Goal: Task Accomplishment & Management: Complete application form

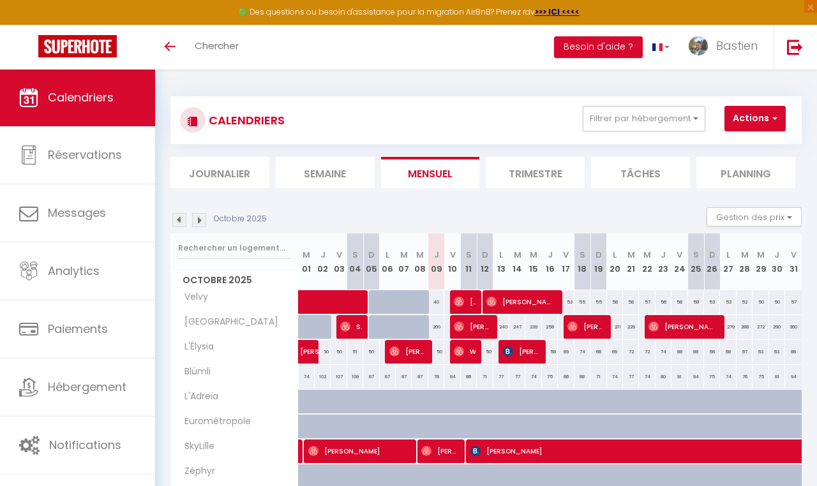
click at [525, 348] on span "[PERSON_NAME]" at bounding box center [521, 352] width 37 height 24
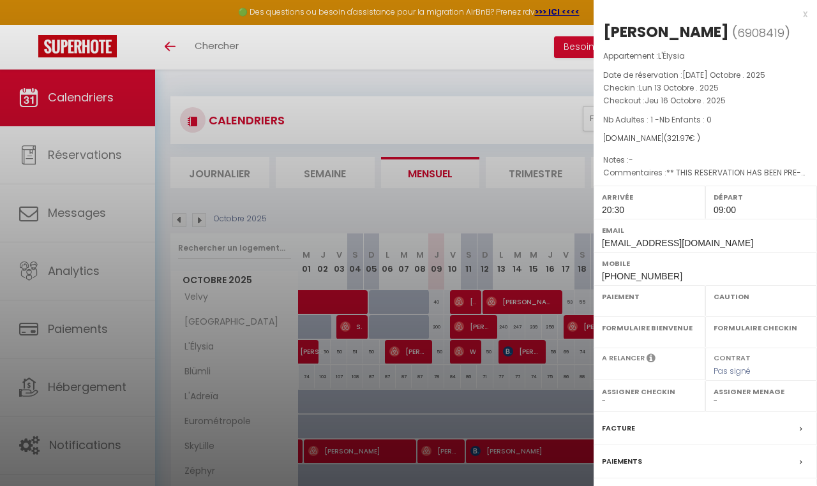
select select "OK"
select select "KO"
select select "1"
select select "0"
select select "1"
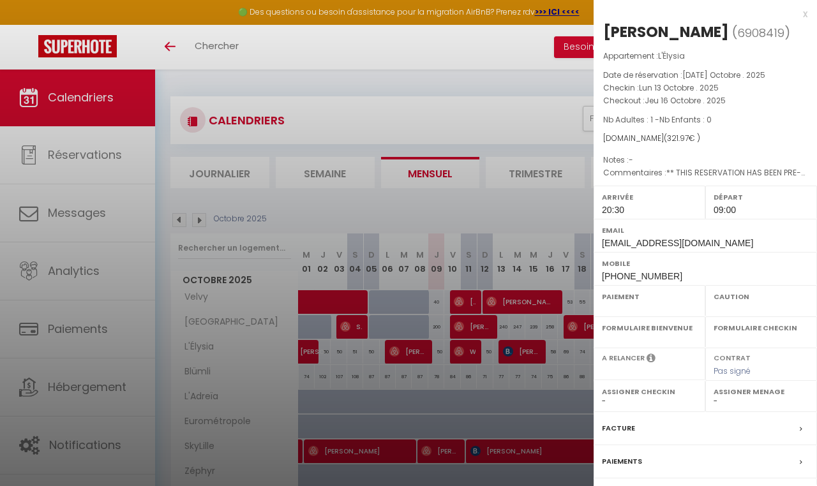
select select "35023"
click at [57, 368] on div at bounding box center [408, 243] width 817 height 486
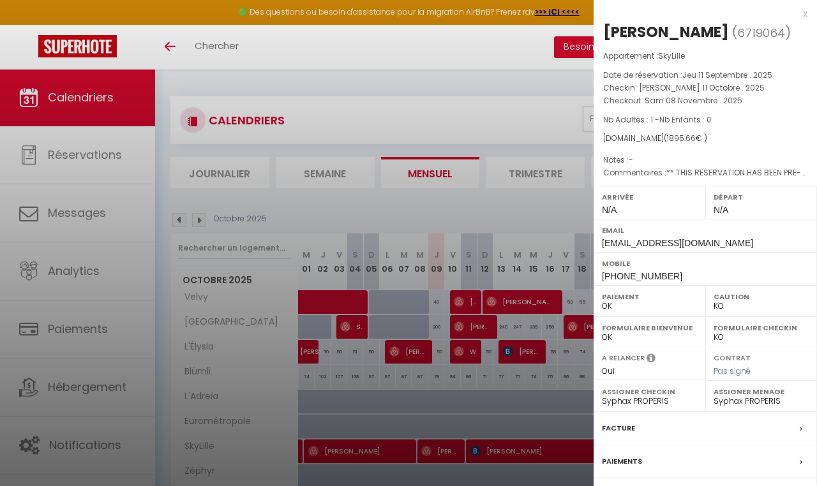
click at [610, 248] on div "Email [EMAIL_ADDRESS][DOMAIN_NAME]" at bounding box center [705, 235] width 223 height 33
click at [610, 247] on div "Email [EMAIL_ADDRESS][DOMAIN_NAME]" at bounding box center [705, 235] width 223 height 33
click at [612, 238] on span "[EMAIL_ADDRESS][DOMAIN_NAME]" at bounding box center [677, 243] width 151 height 10
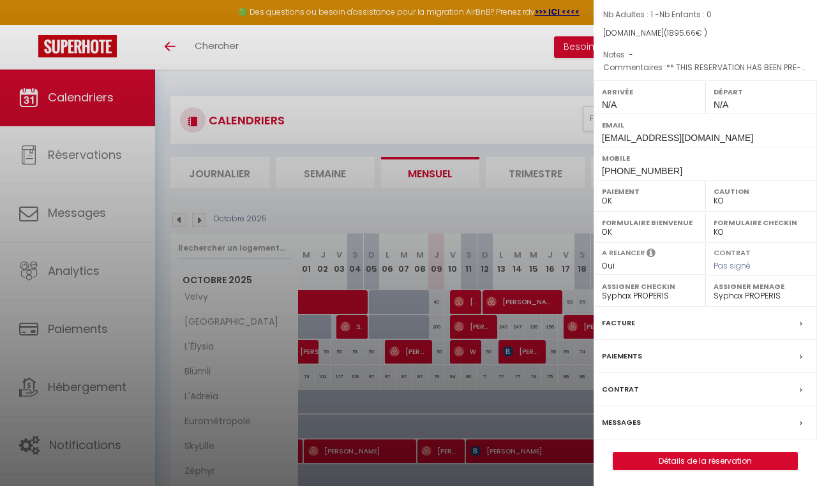
scroll to position [105, 0]
click at [640, 463] on link "Détails de la réservation" at bounding box center [705, 462] width 184 height 17
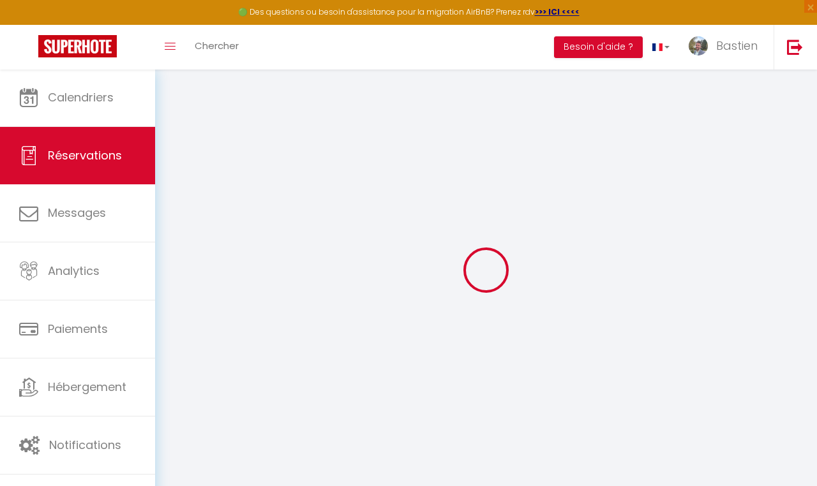
select select
checkbox input "false"
select select
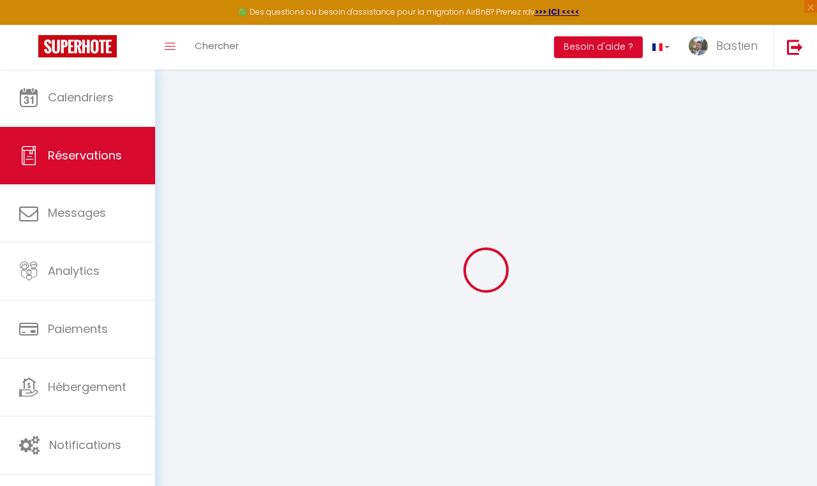
checkbox input "false"
select select
checkbox input "false"
type \?0 "** THIS RESERVATION HAS BEEN PRE-PAID ** BOOKING NOTE : Payment charge is EUR 2…"
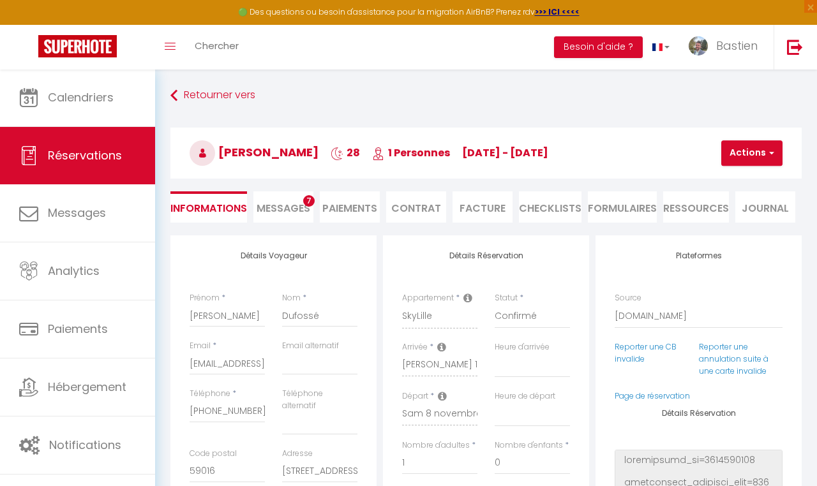
type input "40"
type input "94.94"
select select
checkbox input "false"
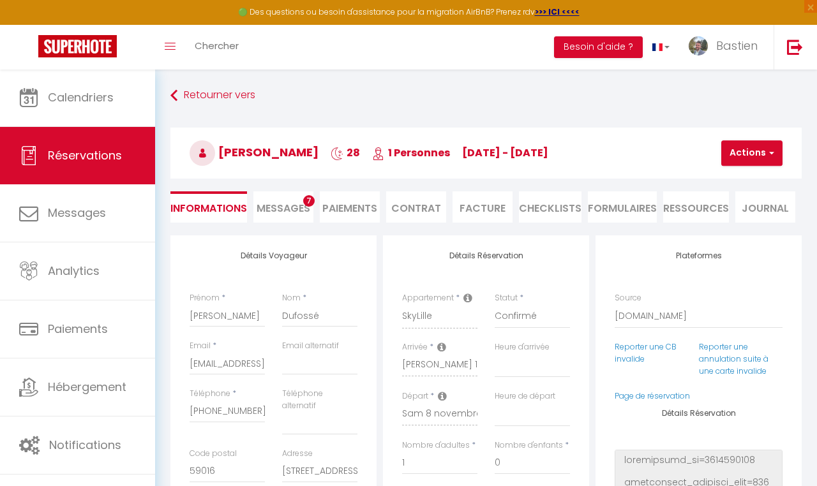
select select
click at [243, 365] on input "[EMAIL_ADDRESS][DOMAIN_NAME]" at bounding box center [227, 363] width 75 height 23
select select
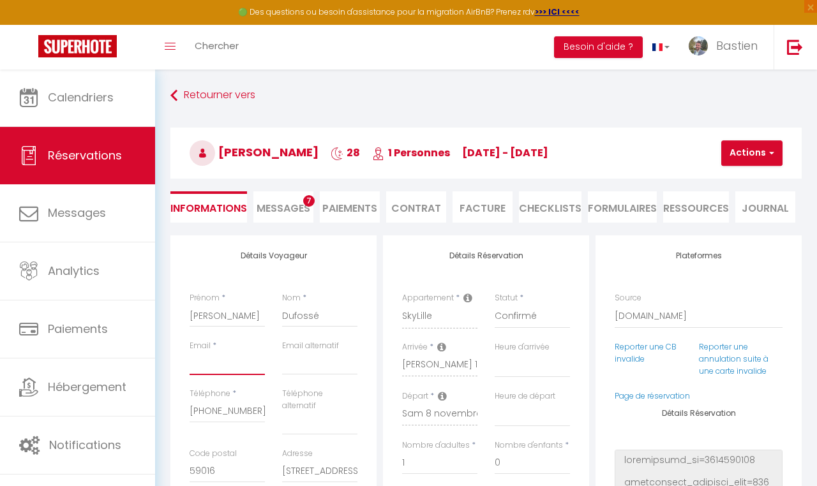
select select
checkbox input "false"
type input "f"
select select
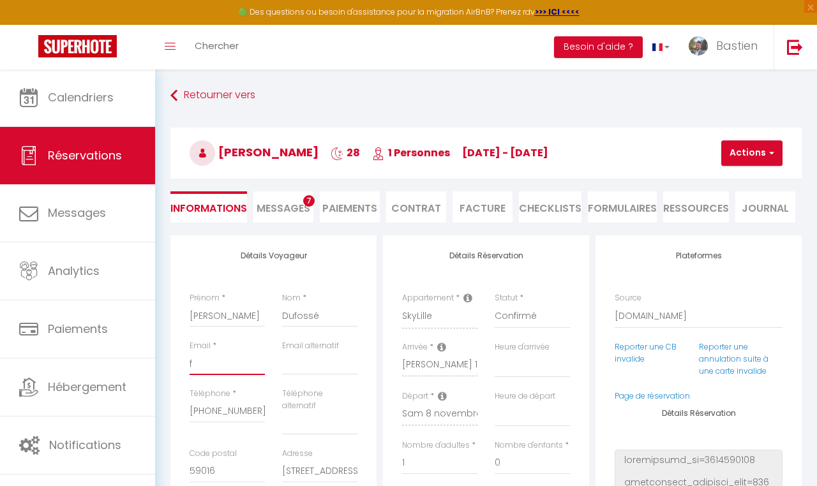
checkbox input "false"
type input "fi"
select select
checkbox input "false"
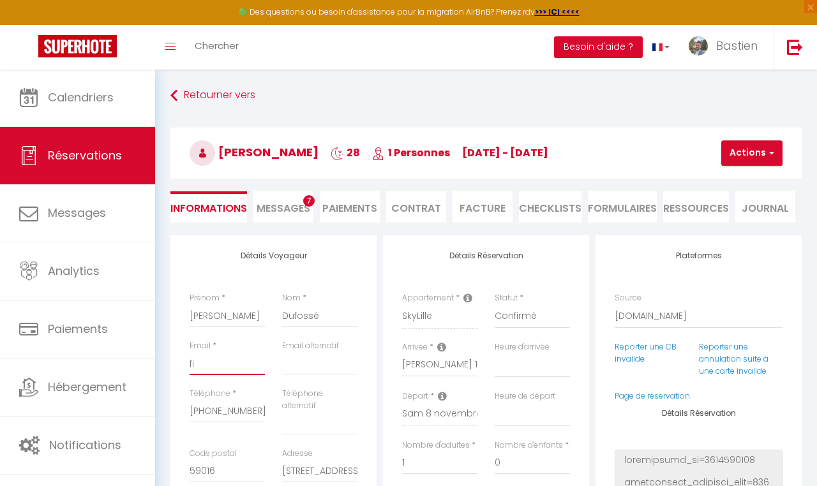
type input "fio"
select select
checkbox input "false"
type input "fior"
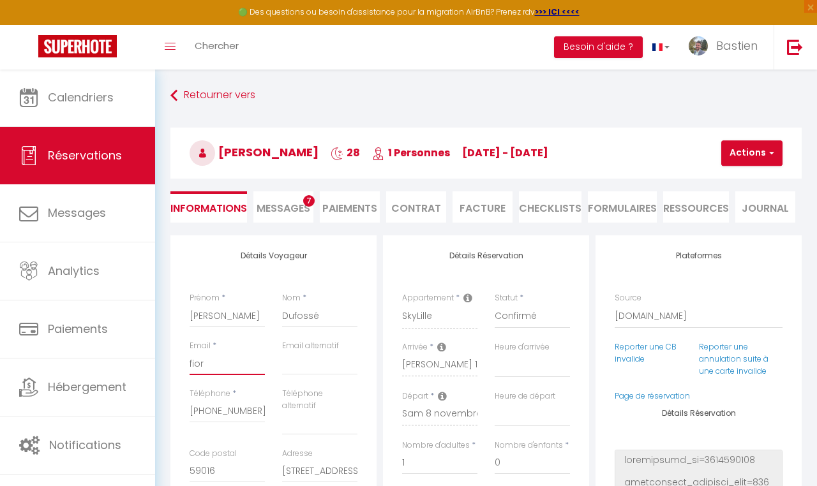
select select
checkbox input "false"
type input "[PERSON_NAME]"
select select
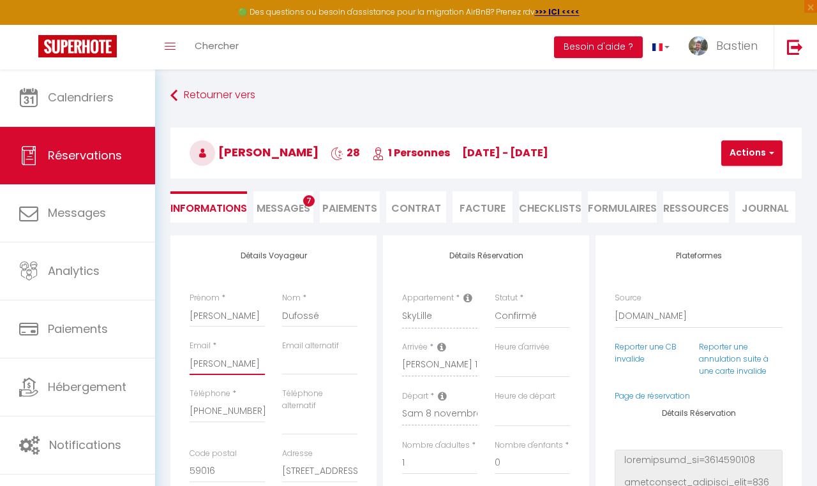
select select
checkbox input "false"
type input "fioren"
select select
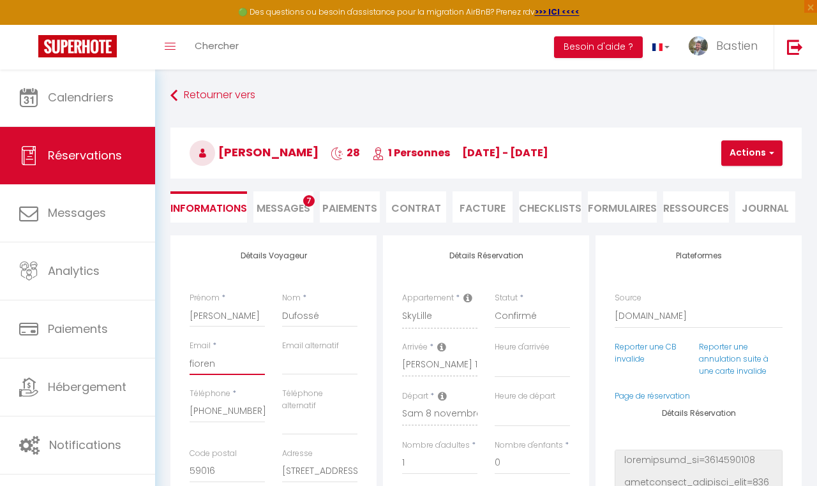
checkbox input "false"
type input "fiorenz"
select select
checkbox input "false"
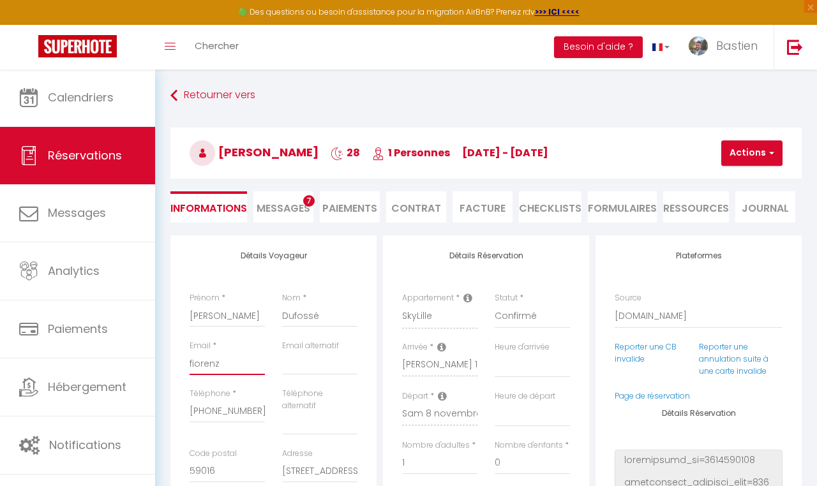
type input "[PERSON_NAME]"
select select
checkbox input "false"
type input "[PERSON_NAME]."
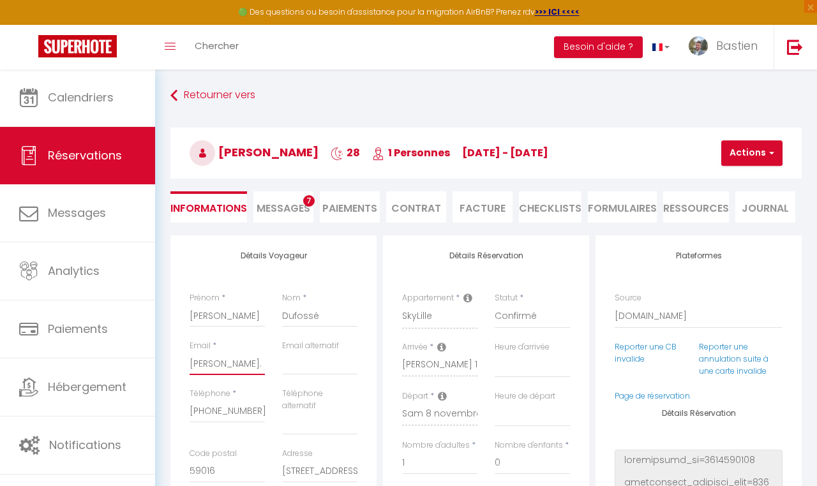
select select
checkbox input "false"
type input "[PERSON_NAME].f"
select select
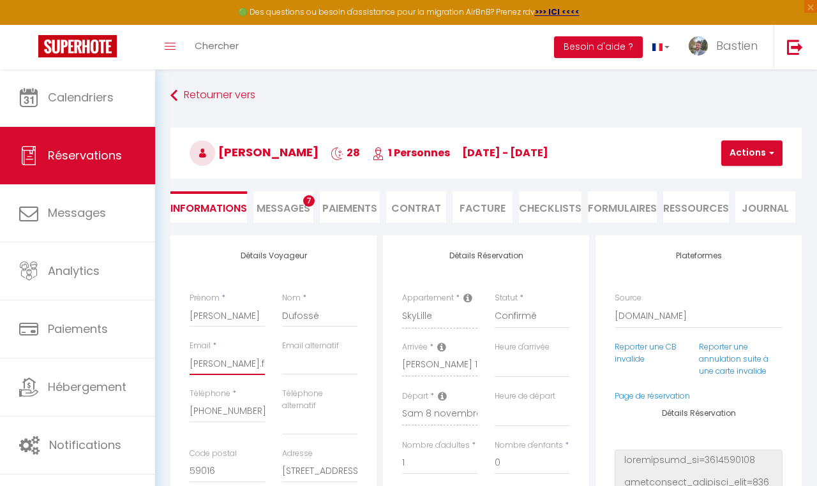
select select
checkbox input "false"
type input "[PERSON_NAME]."
select select
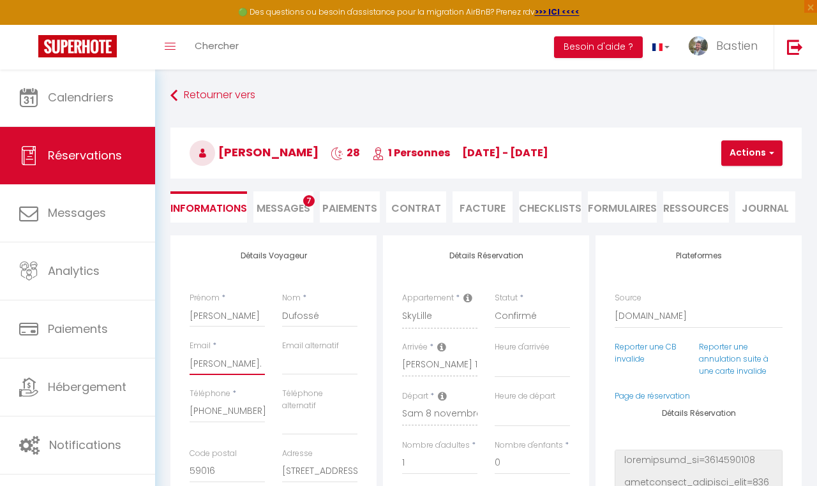
checkbox input "false"
type input "[PERSON_NAME].d"
select select
checkbox input "false"
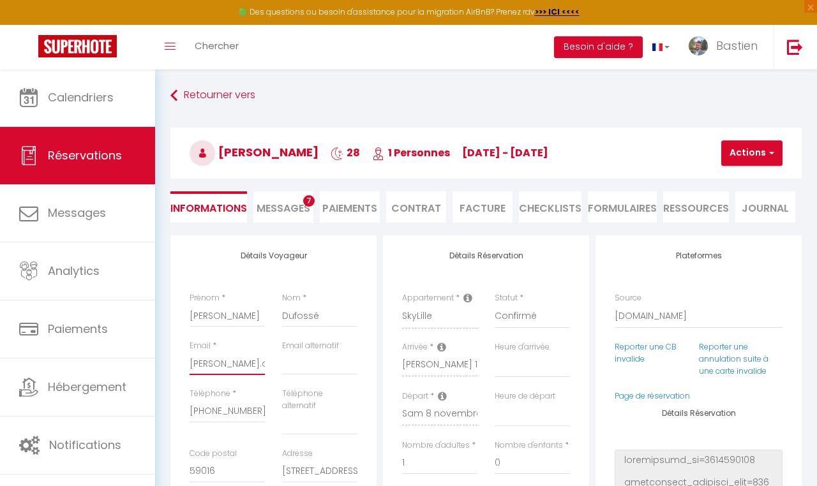
type input "[PERSON_NAME][DOMAIN_NAME]"
select select
checkbox input "false"
type input "[PERSON_NAME].der"
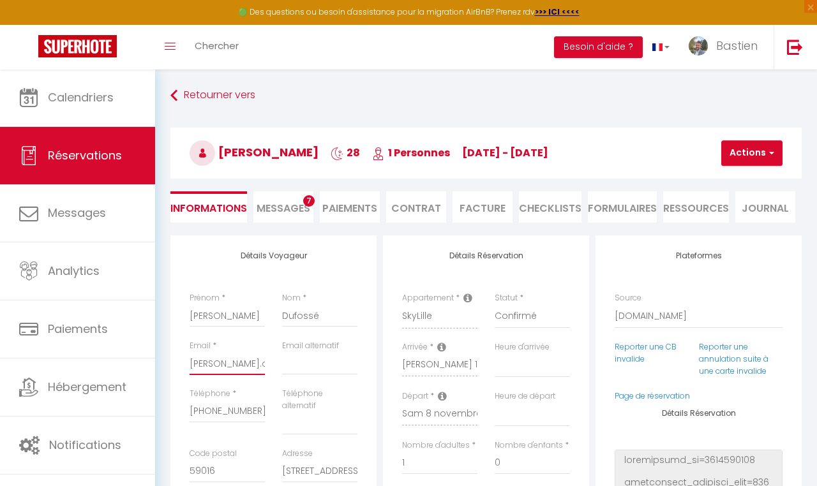
select select
checkbox input "false"
type input "[PERSON_NAME].deri"
select select
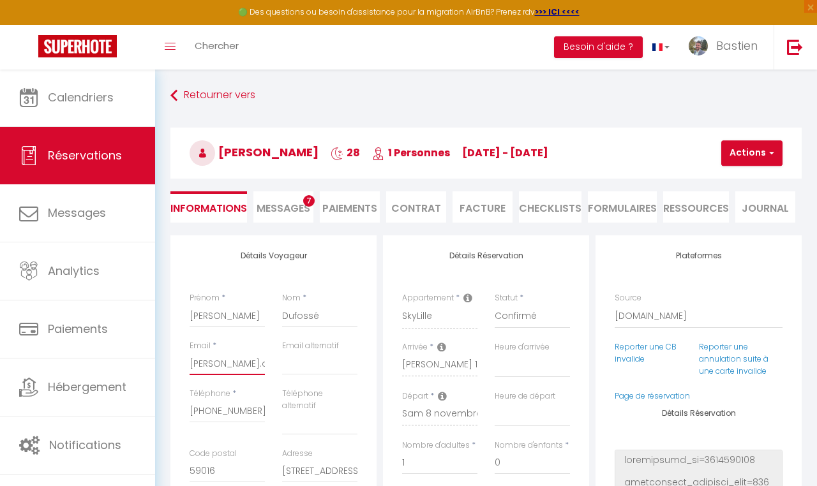
select select
checkbox input "false"
type input "[PERSON_NAME].[PERSON_NAME]"
select select
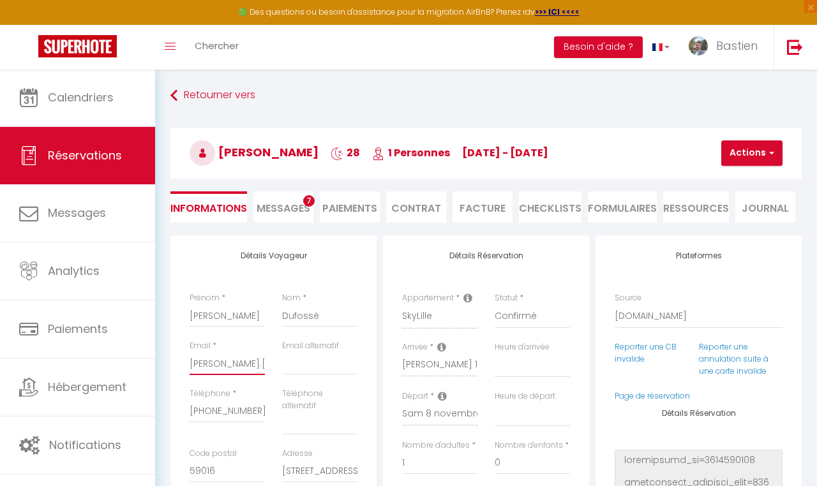
checkbox input "false"
type input "[PERSON_NAME].derieu"
select select
checkbox input "false"
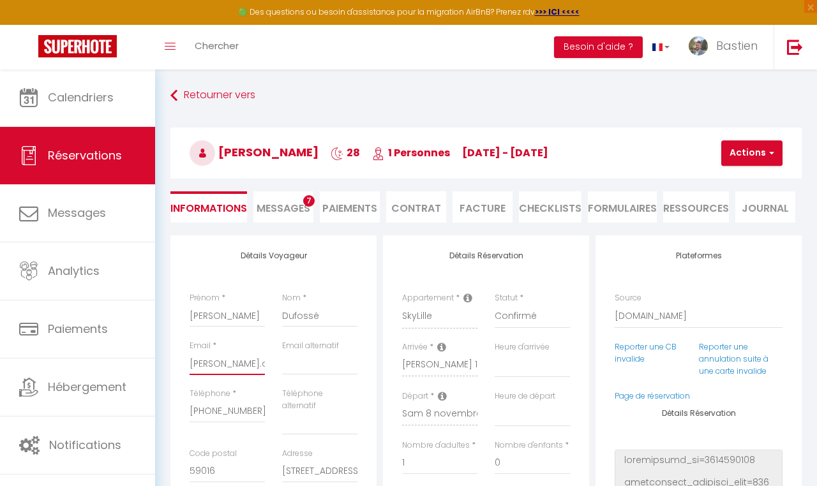
type input "[PERSON_NAME].[PERSON_NAME]"
select select
checkbox input "false"
type input "[PERSON_NAME].deri"
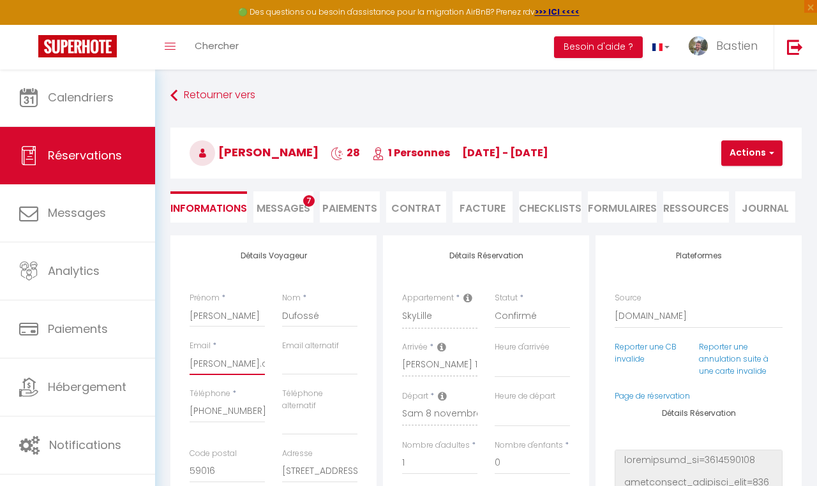
select select
checkbox input "false"
type input "[PERSON_NAME].deriu"
select select
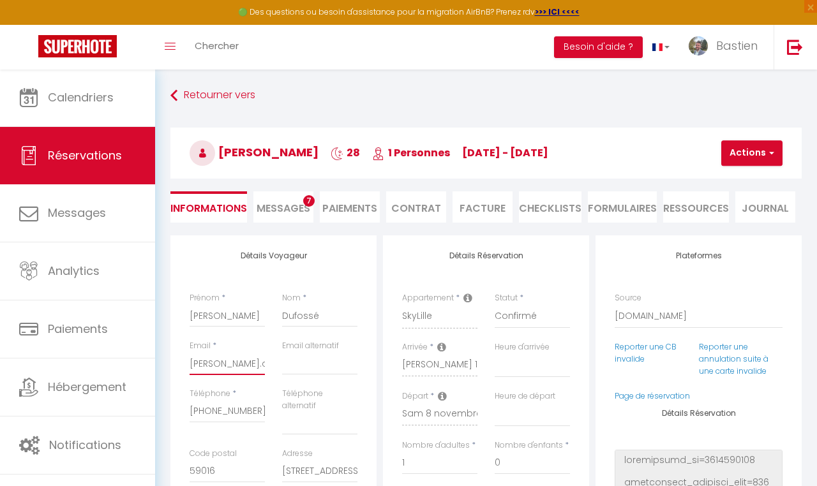
select select
checkbox input "false"
type input "[PERSON_NAME].deriu@"
select select
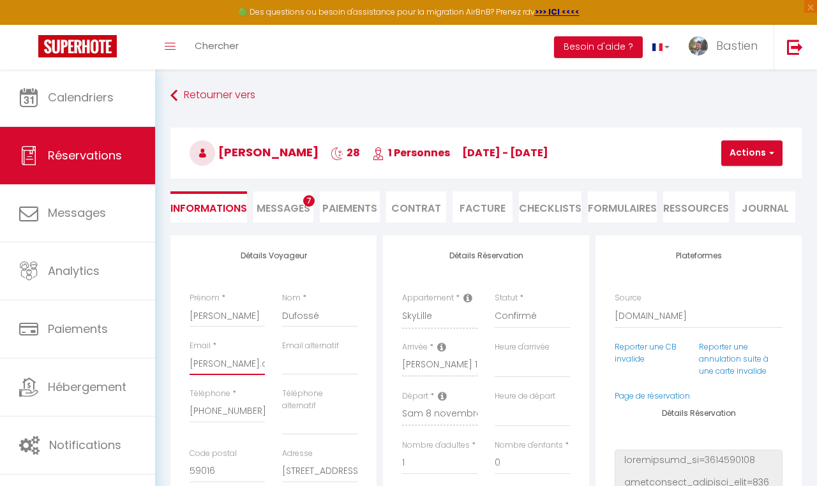
checkbox input "false"
type input "[PERSON_NAME].deriu@u"
select select
checkbox input "false"
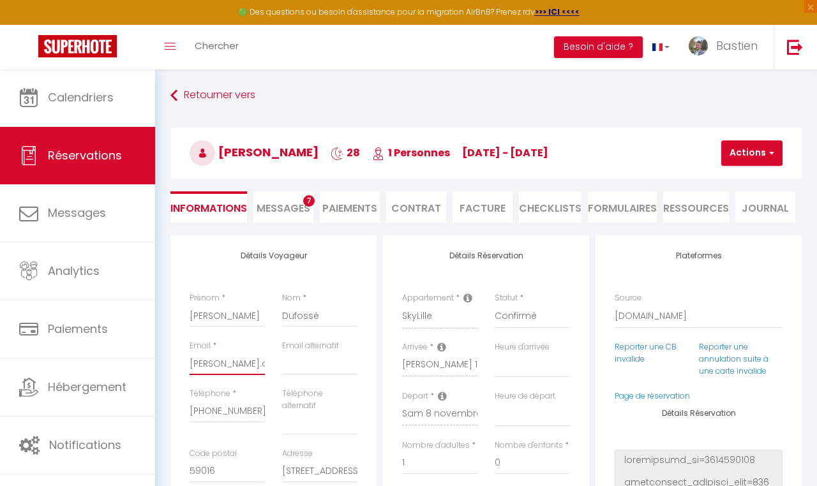
type input "[PERSON_NAME].deriu@un"
select select
checkbox input "false"
type input "[PERSON_NAME].deriu@uni"
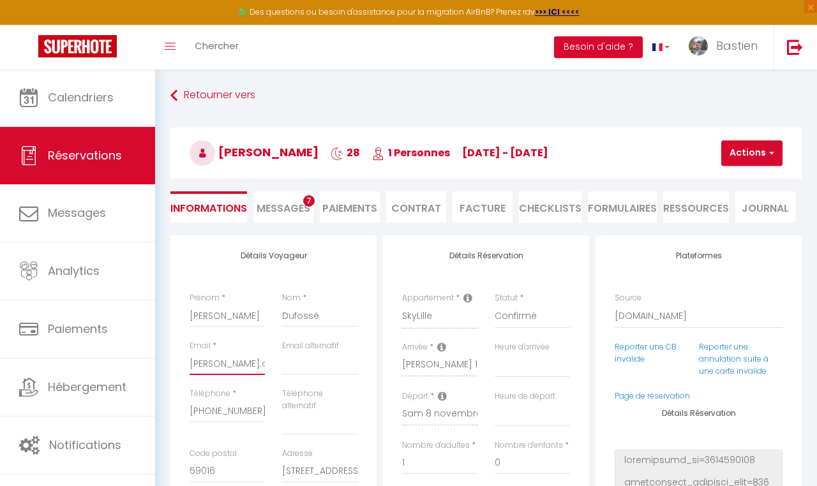
select select
checkbox input "false"
type input "[PERSON_NAME].deriu@unir"
select select
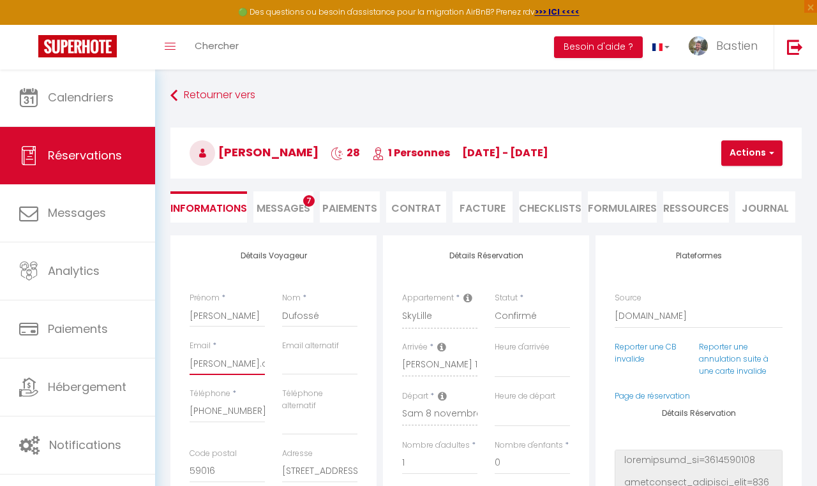
select select
checkbox input "false"
type input "[PERSON_NAME].deriu@uniro"
select select
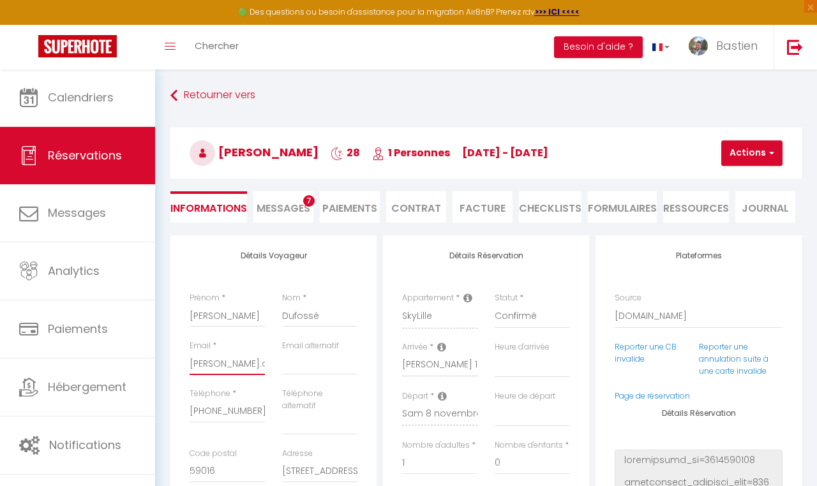
checkbox input "false"
type input "[PERSON_NAME].deriu@unirom"
select select
checkbox input "false"
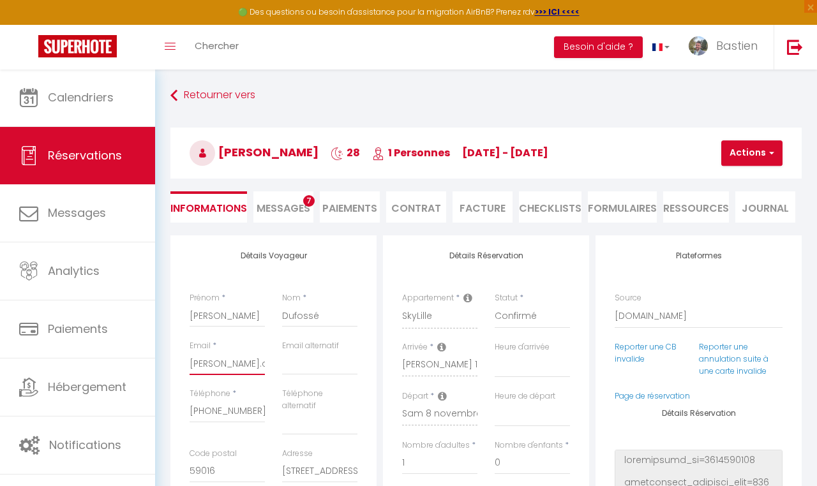
type input "[PERSON_NAME].deriu@uniroma"
select select
checkbox input "false"
type input "[PERSON_NAME].deriu@uniroma."
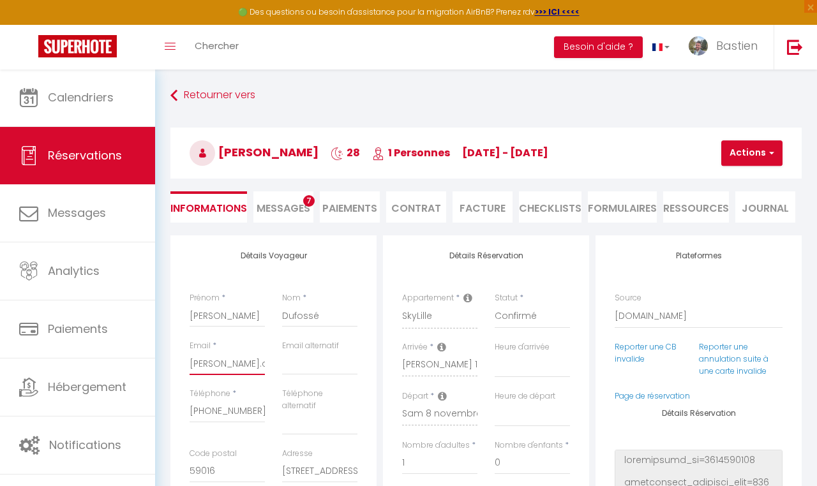
select select
checkbox input "false"
type input "[PERSON_NAME].deriu@uniroma.i"
select select
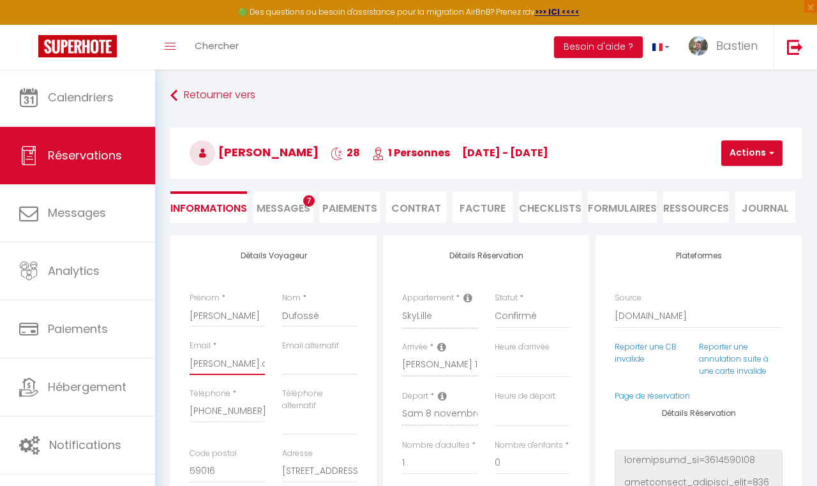
select select
checkbox input "false"
type input "[PERSON_NAME][EMAIL_ADDRESS][DOMAIN_NAME]"
select select
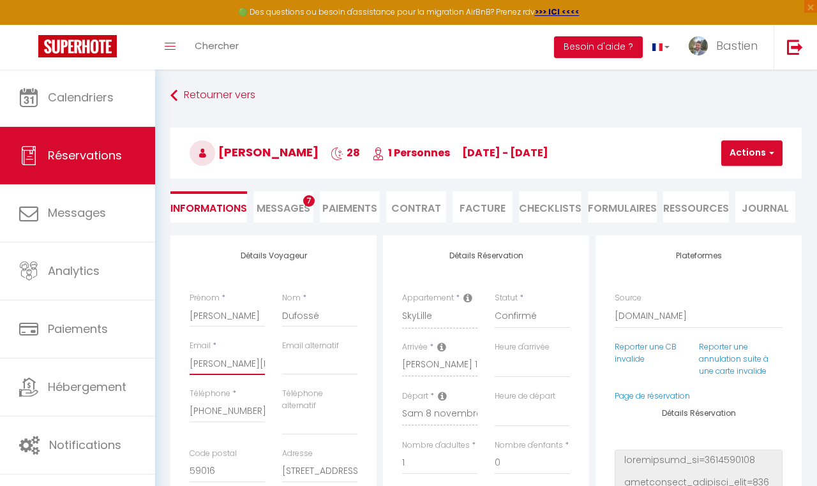
checkbox input "false"
type input "[PERSON_NAME][EMAIL_ADDRESS][DOMAIN_NAME]"
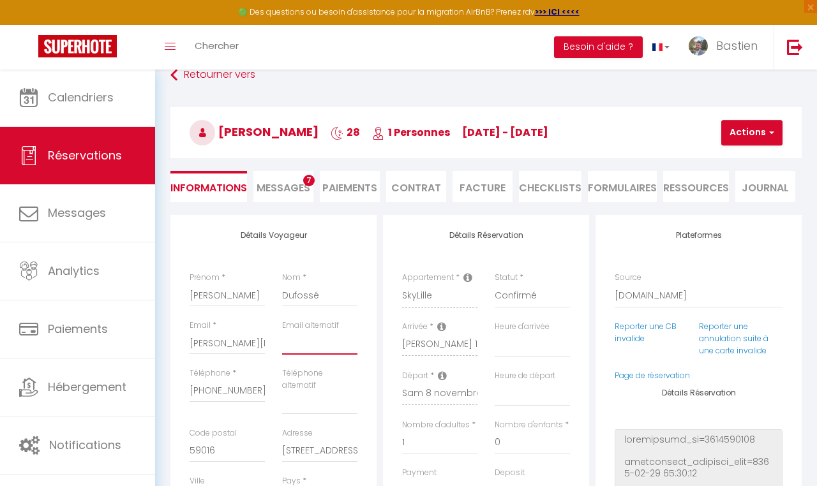
scroll to position [23, 0]
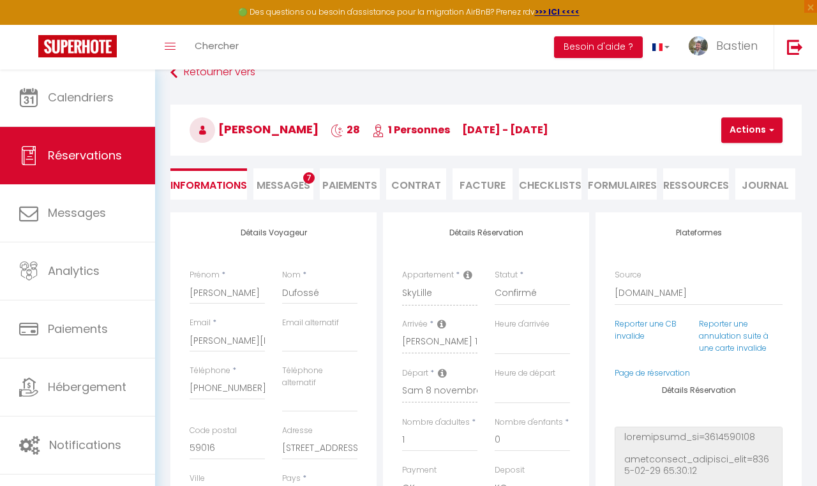
click at [256, 412] on div "Téléphone * [PHONE_NUMBER]" at bounding box center [227, 395] width 93 height 60
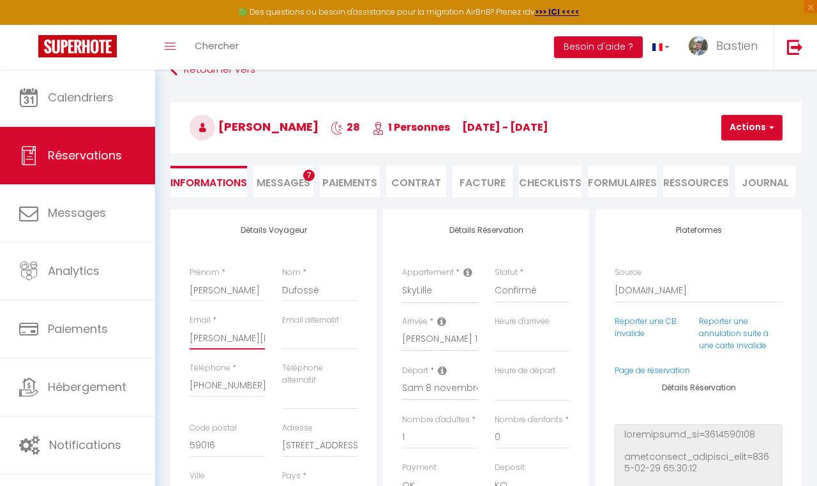
click at [243, 347] on div "Email * [PERSON_NAME][EMAIL_ADDRESS][DOMAIN_NAME]" at bounding box center [227, 339] width 93 height 48
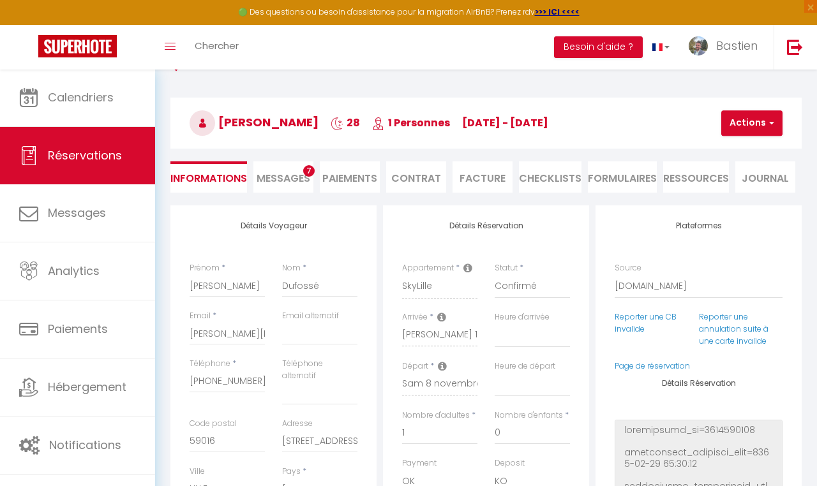
click at [243, 347] on div "Email * [PERSON_NAME][EMAIL_ADDRESS][DOMAIN_NAME]" at bounding box center [227, 334] width 93 height 48
click at [205, 335] on input "[PERSON_NAME][EMAIL_ADDRESS][DOMAIN_NAME]" at bounding box center [227, 333] width 75 height 23
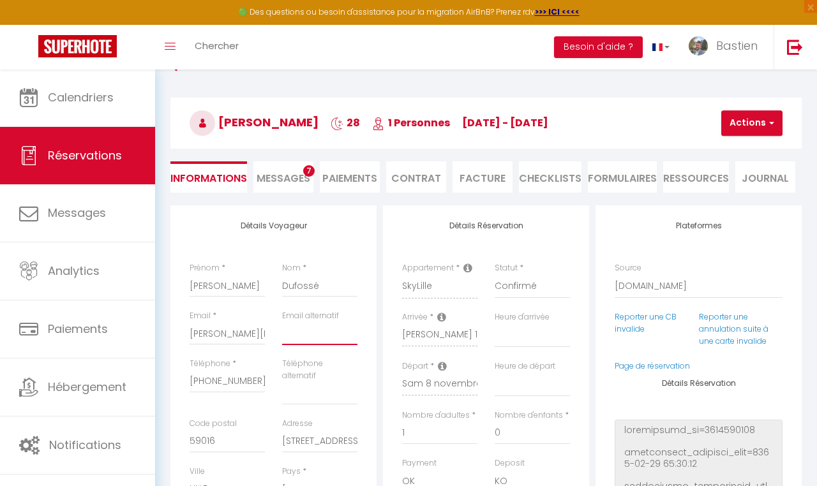
click at [303, 335] on input "email" at bounding box center [319, 333] width 75 height 23
paste input "[PERSON_NAME][EMAIL_ADDRESS][DOMAIN_NAME]"
type input "[PERSON_NAME][EMAIL_ADDRESS][DOMAIN_NAME]"
select select
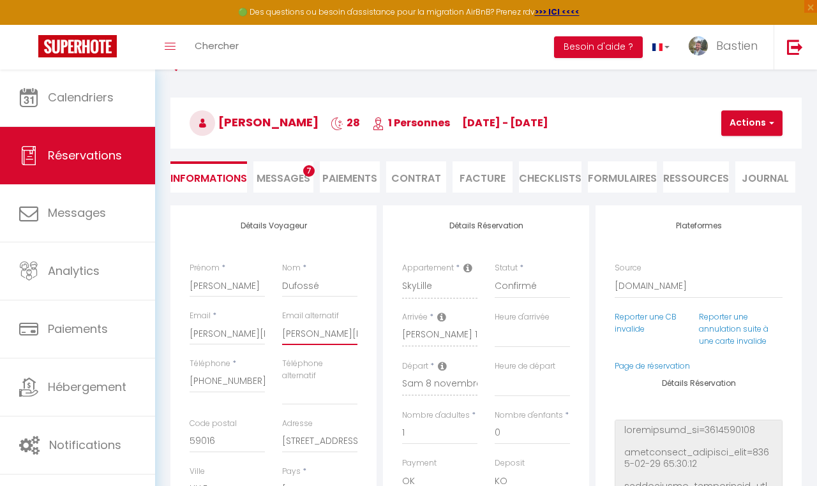
checkbox input "false"
type input "[PERSON_NAME][EMAIL_ADDRESS][DOMAIN_NAME]"
click at [370, 252] on div "Détails Voyageur Prénom * [PERSON_NAME] * [PERSON_NAME] Email * [PERSON_NAME][E…" at bounding box center [273, 440] width 206 height 468
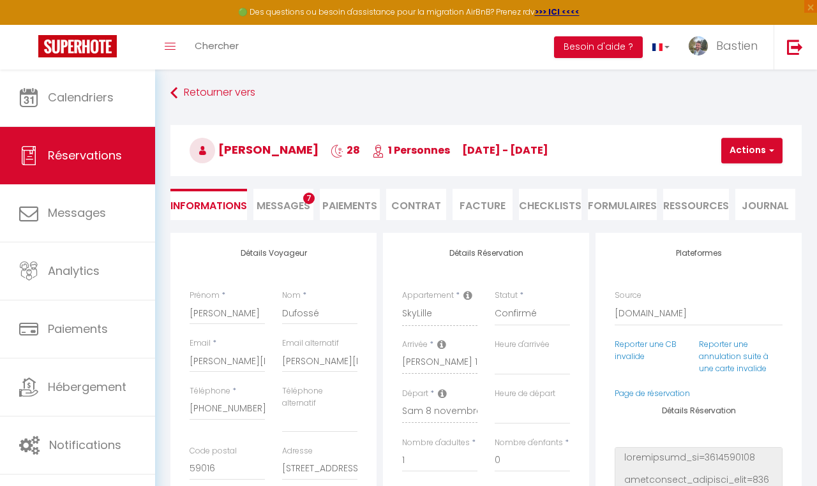
scroll to position [0, 0]
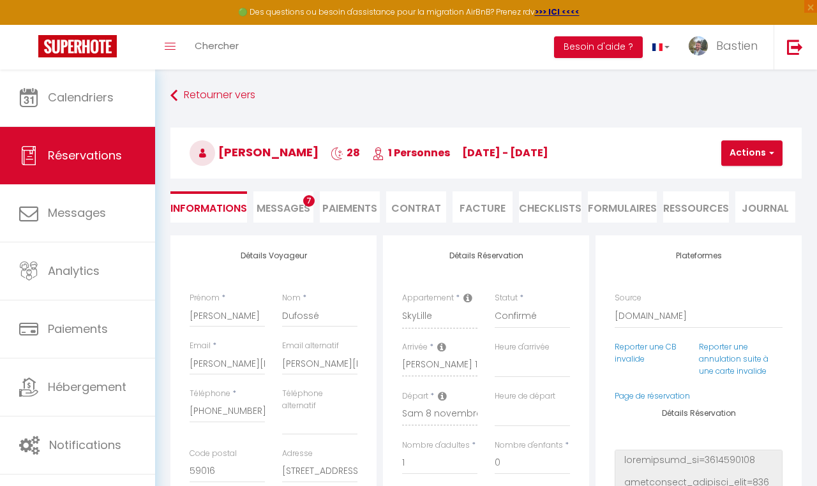
click at [749, 146] on button "Actions" at bounding box center [751, 153] width 61 height 26
click at [732, 178] on link "Enregistrer" at bounding box center [762, 181] width 101 height 17
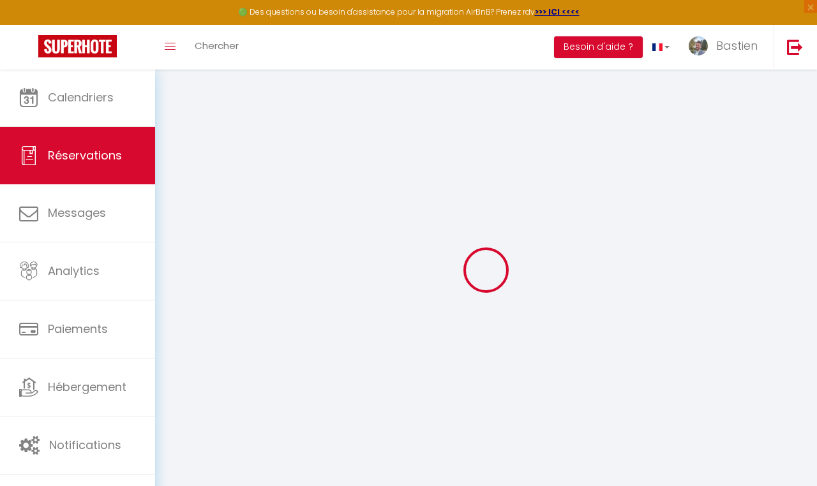
select select "not_cancelled"
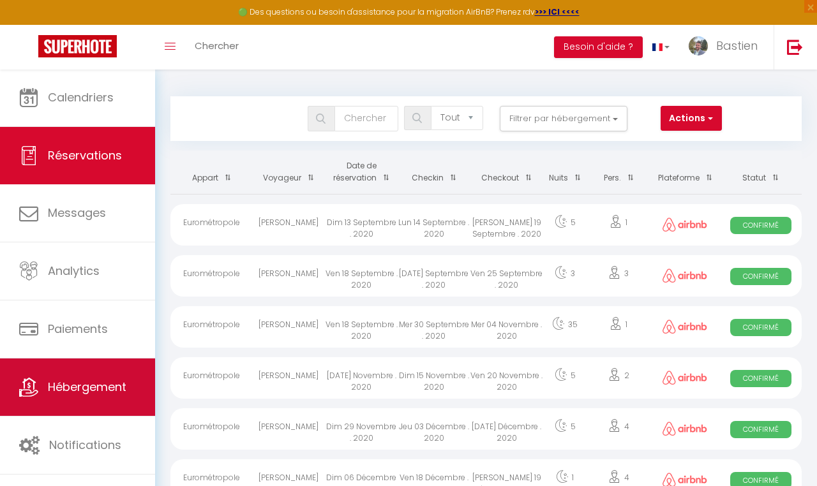
click at [80, 391] on span "Hébergement" at bounding box center [87, 387] width 78 height 16
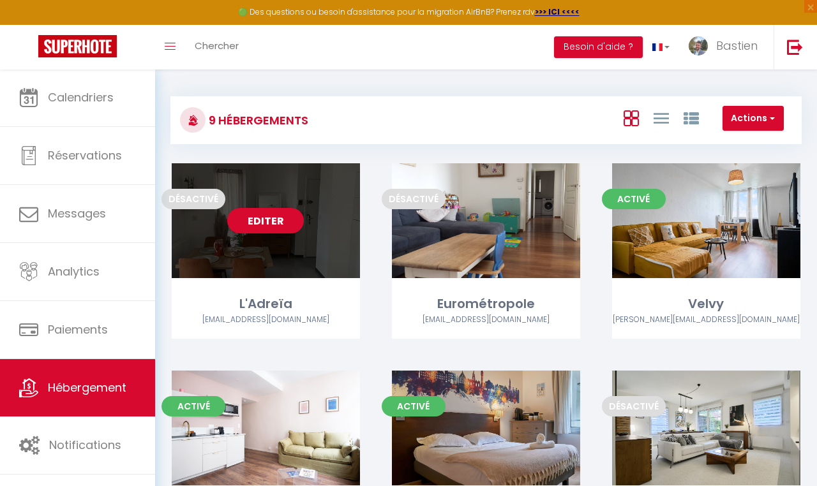
scroll to position [87, 0]
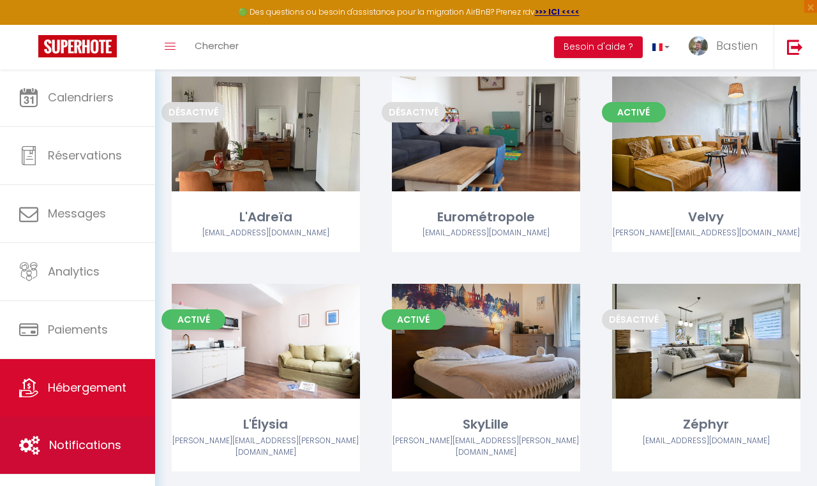
click at [78, 444] on span "Notifications" at bounding box center [85, 445] width 72 height 16
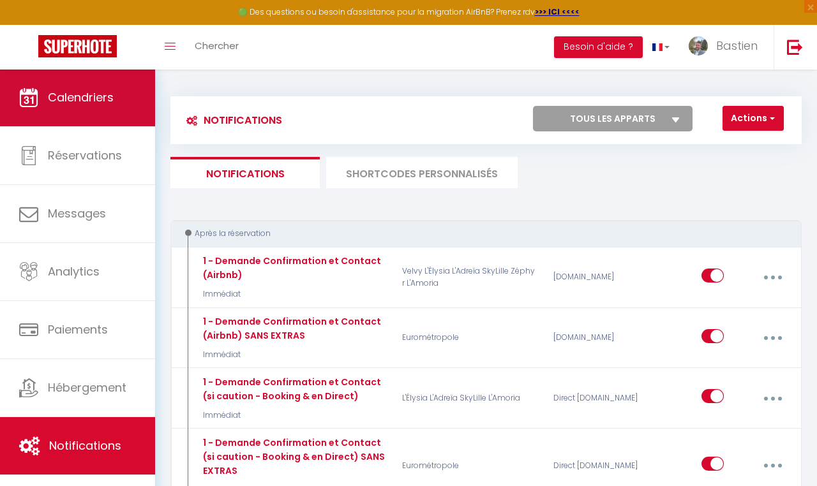
click at [108, 107] on link "Calendriers" at bounding box center [77, 97] width 155 height 57
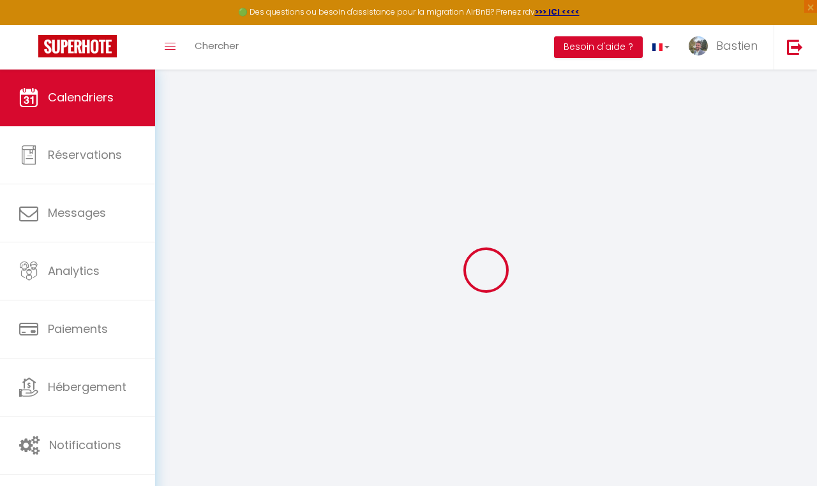
select select
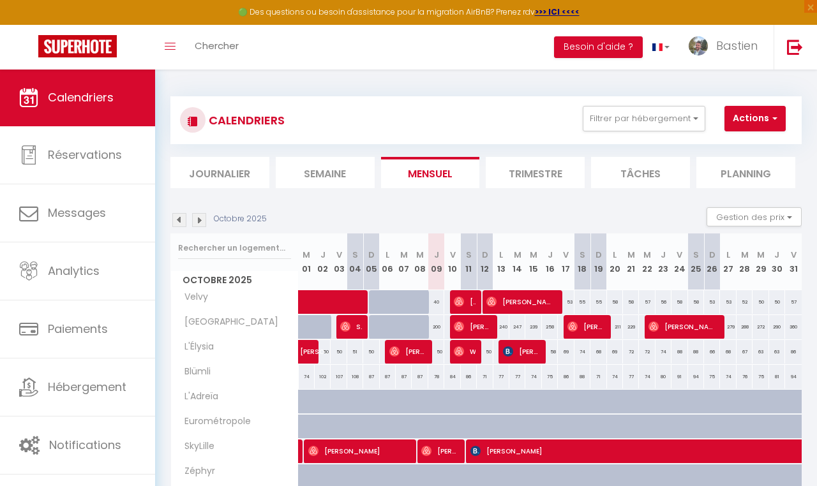
scroll to position [40, 0]
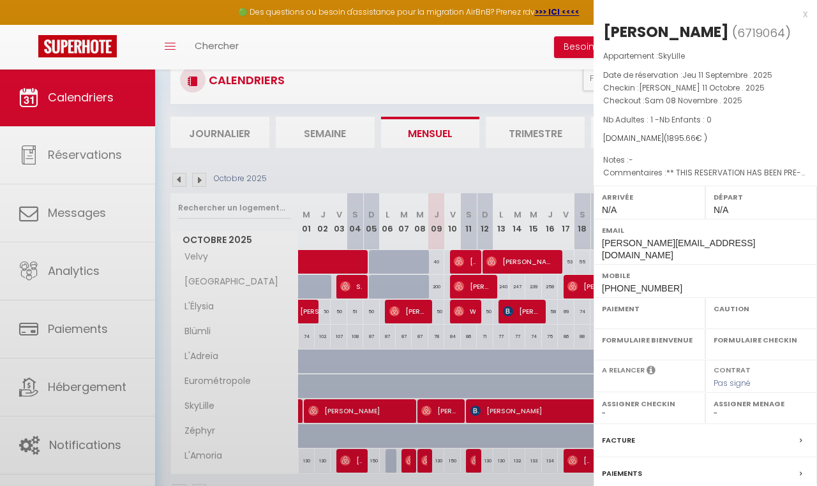
select select "OK"
select select "KO"
select select "0"
select select "1"
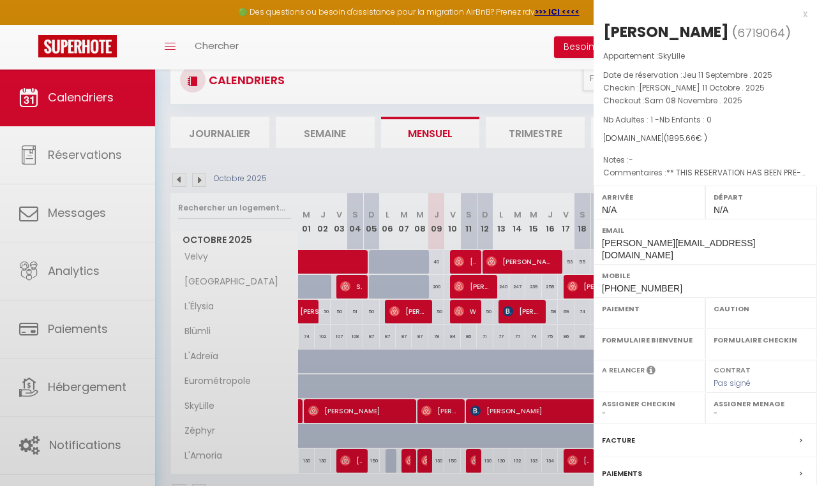
select select
select select "35023"
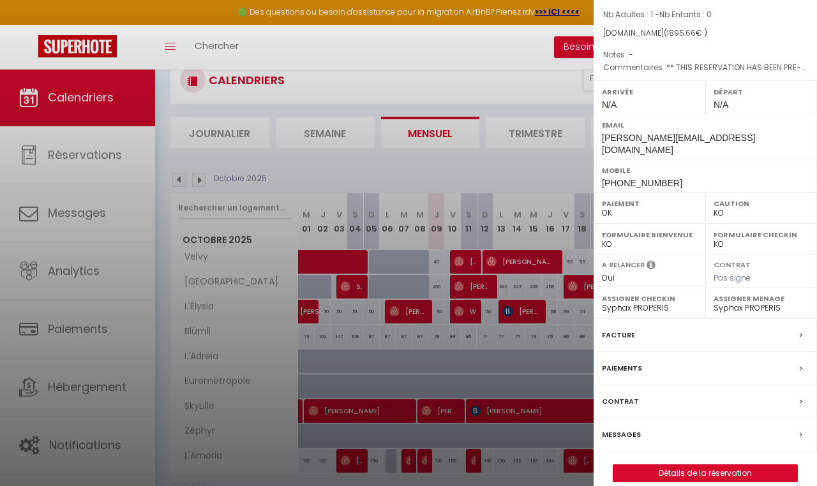
scroll to position [105, 0]
click at [667, 466] on link "Détails de la réservation" at bounding box center [705, 474] width 184 height 17
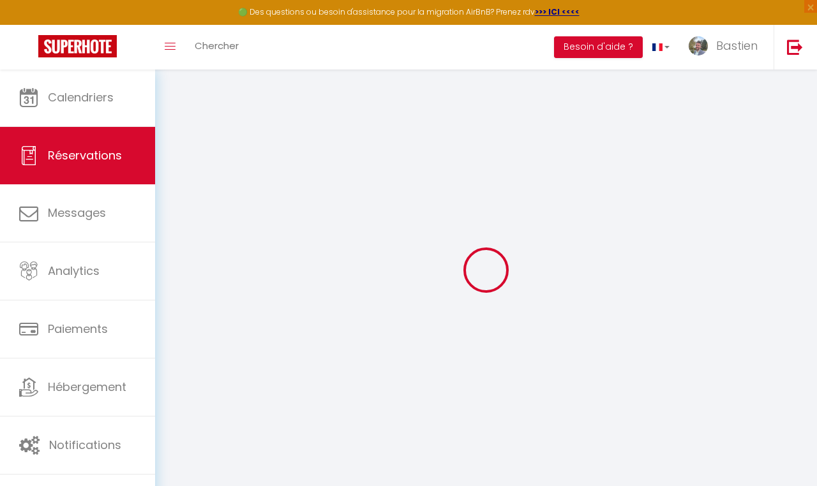
type input "[PERSON_NAME]"
type input "Dufossé"
type input "[PERSON_NAME][EMAIL_ADDRESS][DOMAIN_NAME]"
type input "[PHONE_NUMBER]"
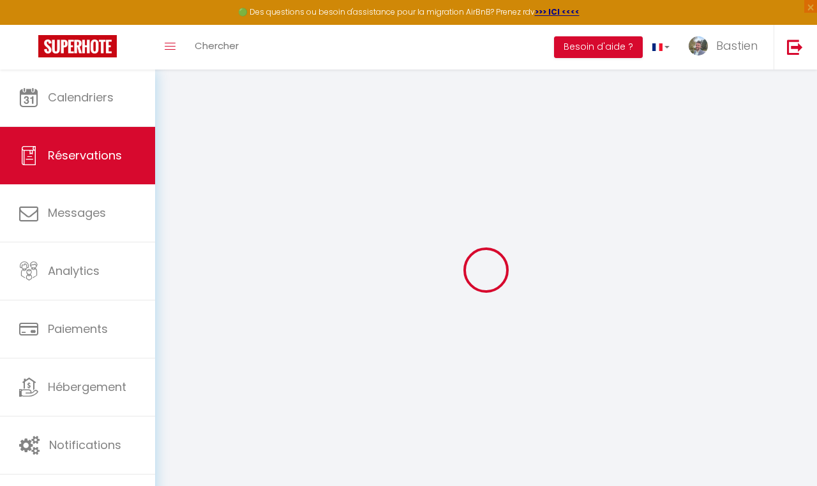
type input "59016"
type input "[STREET_ADDRESS]"
type input "LILLE"
select select "FR"
type input "34.52"
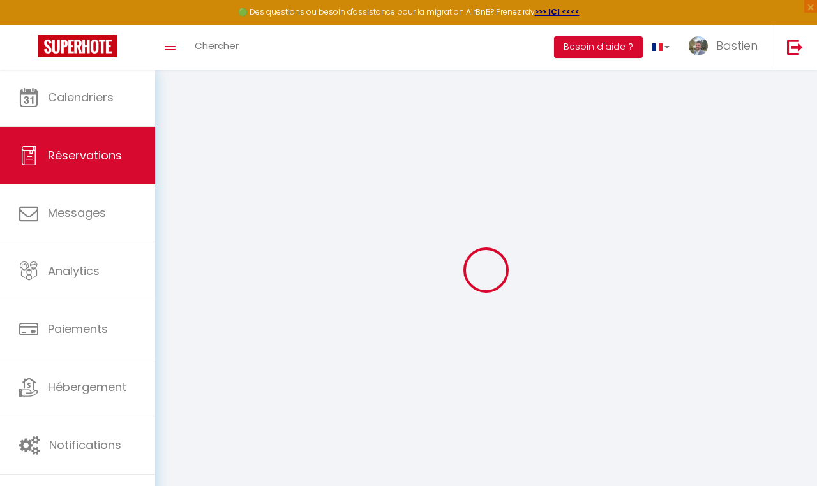
type input "324.13"
type input "26.54"
select select "59271"
select select "1"
select select
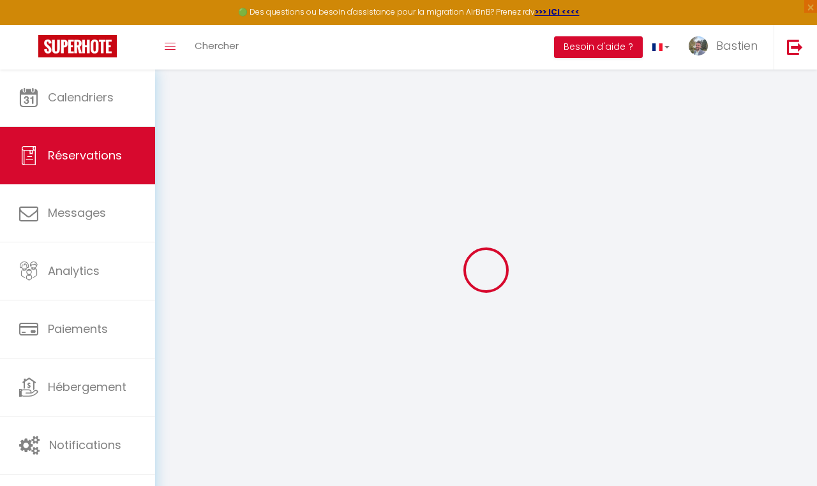
select select
type input "1"
select select "12"
select select
type input "1726.2"
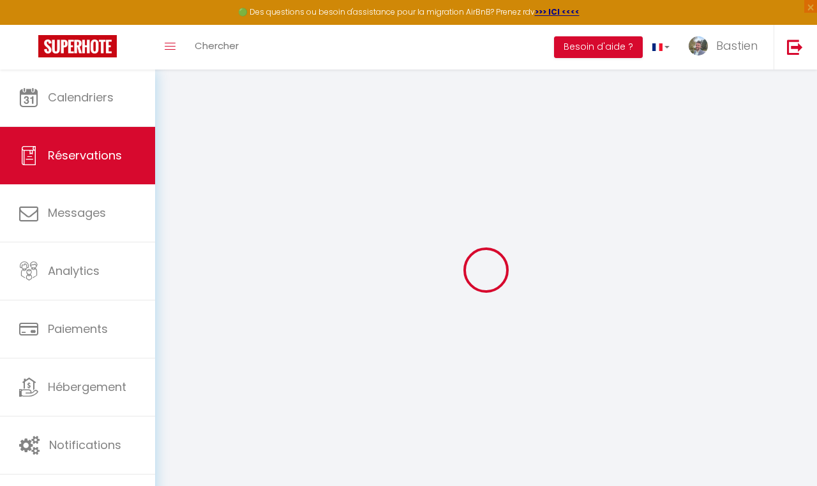
checkbox input "false"
type input "0"
select select "2"
type input "40"
type input "0"
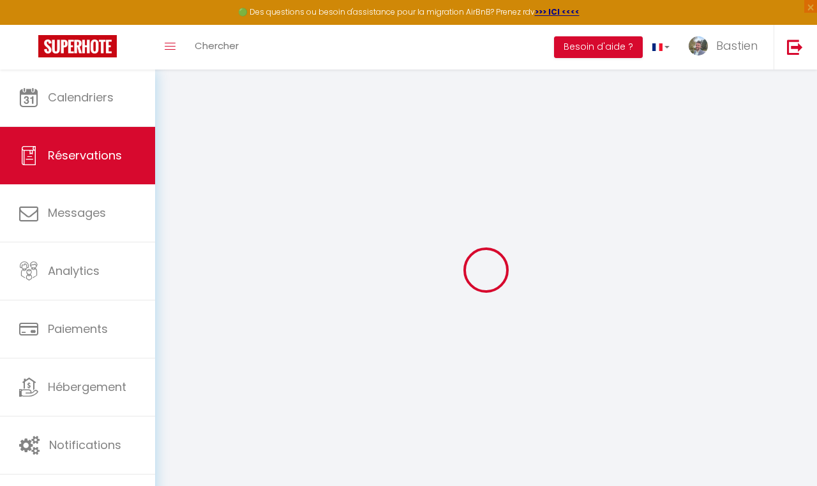
type input "0"
select select
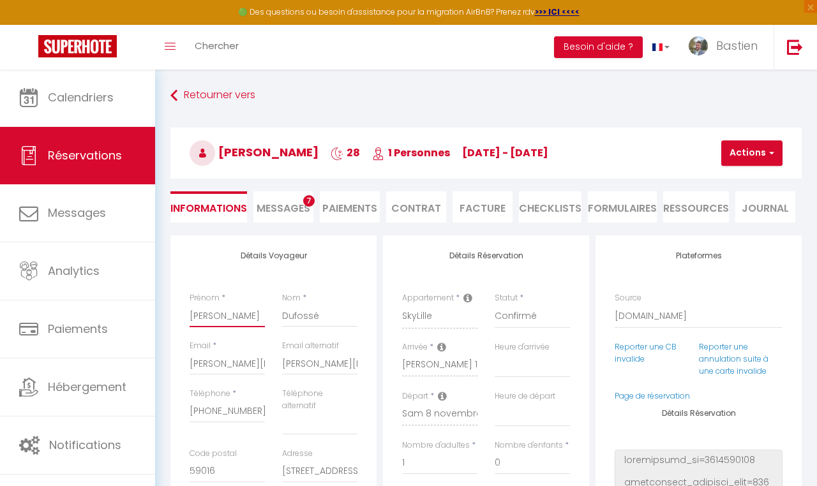
click at [221, 308] on input "[PERSON_NAME]" at bounding box center [227, 315] width 75 height 23
click at [285, 313] on input "Dufossé" at bounding box center [319, 315] width 75 height 23
click at [248, 306] on input "[PERSON_NAME]" at bounding box center [227, 315] width 75 height 23
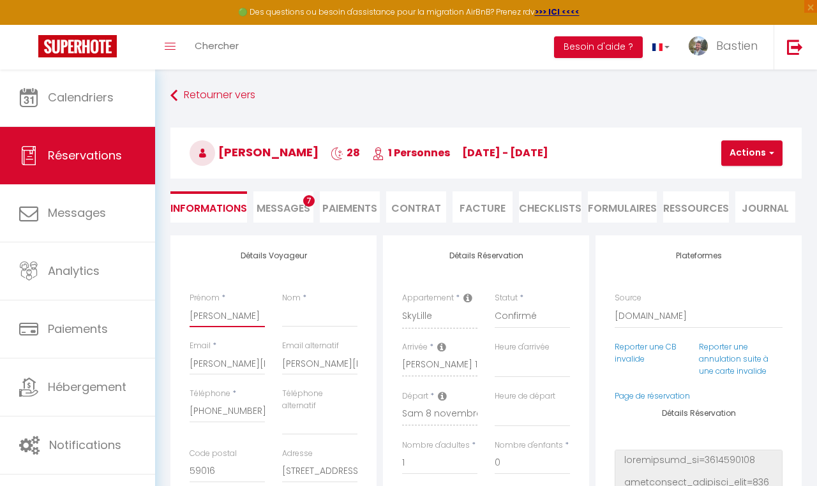
click at [248, 306] on input "[PERSON_NAME]" at bounding box center [227, 315] width 75 height 23
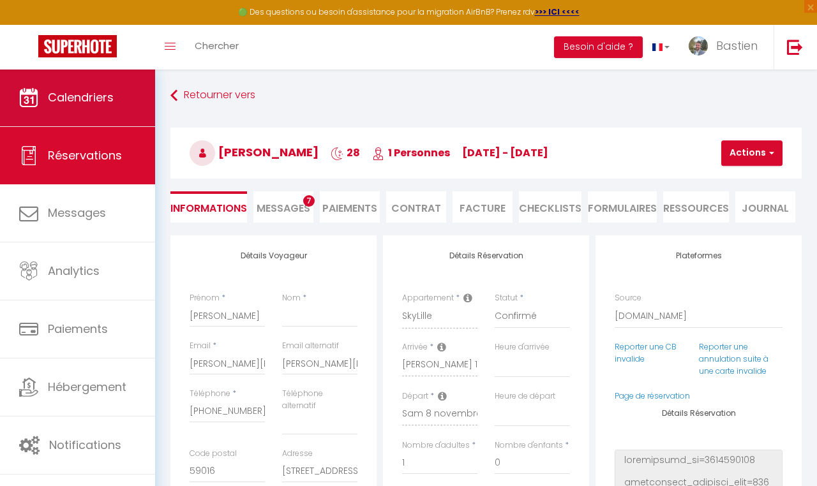
click at [72, 108] on link "Calendriers" at bounding box center [77, 97] width 155 height 57
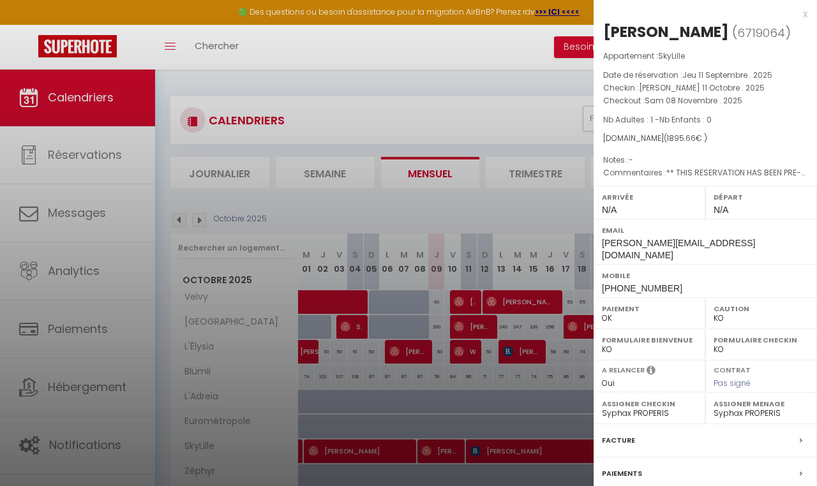
click at [800, 19] on div "x" at bounding box center [701, 13] width 214 height 15
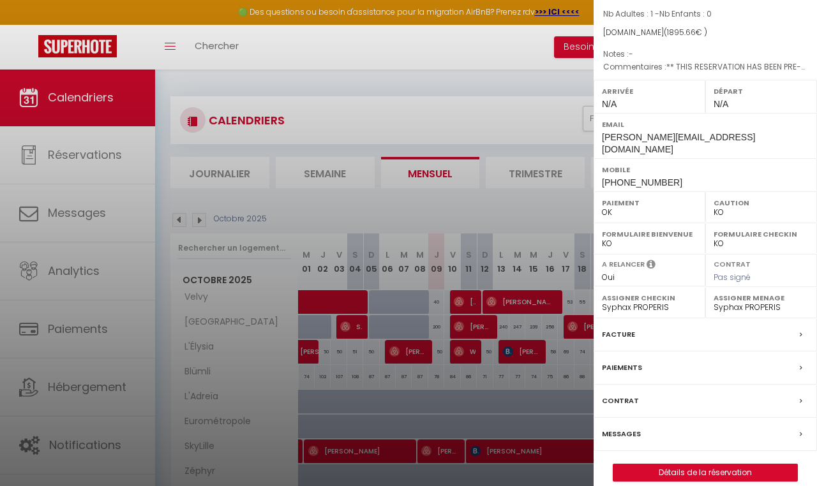
scroll to position [105, 0]
click at [643, 466] on link "Détails de la réservation" at bounding box center [705, 474] width 184 height 17
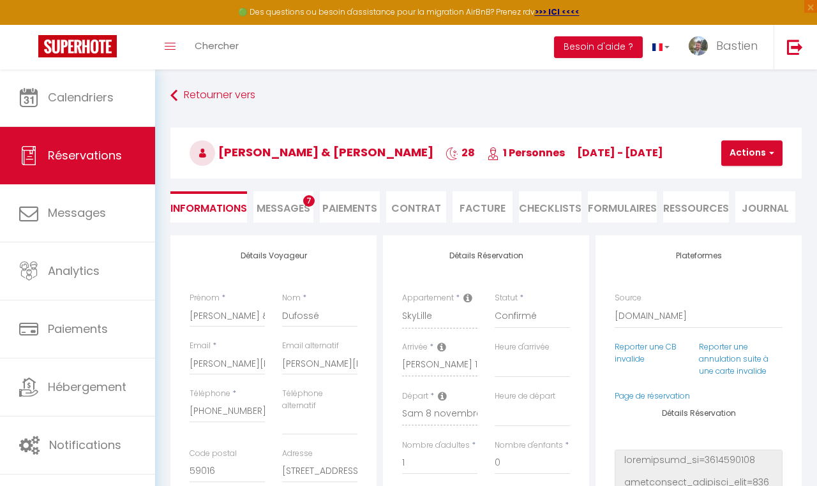
click at [341, 268] on div "Détails Voyageur Prénom * [PERSON_NAME] & [PERSON_NAME] * [PERSON_NAME] Email *…" at bounding box center [273, 469] width 206 height 468
click at [745, 159] on button "Actions" at bounding box center [751, 153] width 61 height 26
click at [726, 180] on link "Enregistrer" at bounding box center [762, 181] width 101 height 17
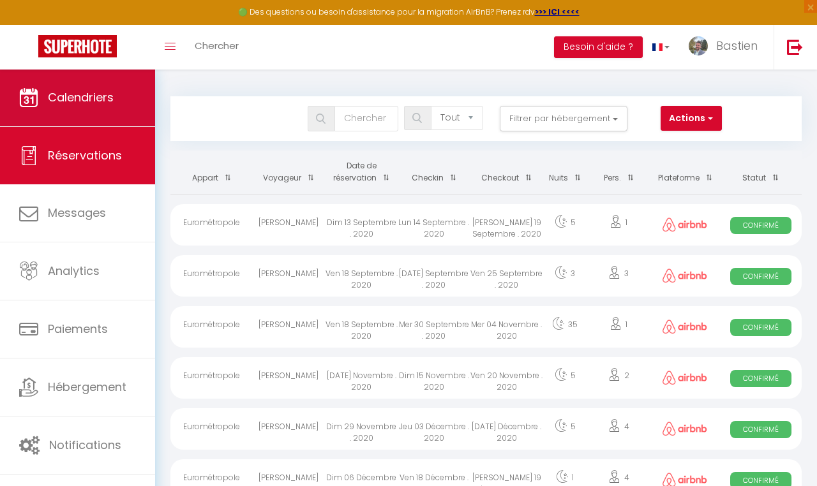
click at [100, 78] on link "Calendriers" at bounding box center [77, 97] width 155 height 57
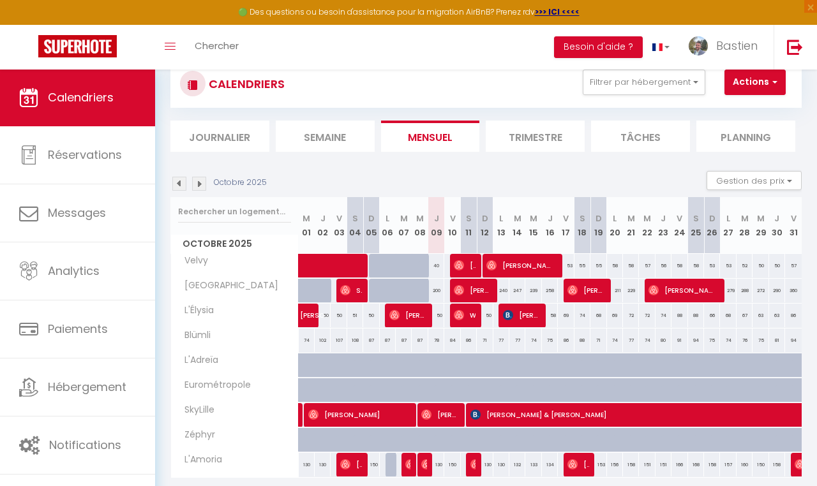
scroll to position [38, 0]
